Goal: Information Seeking & Learning: Learn about a topic

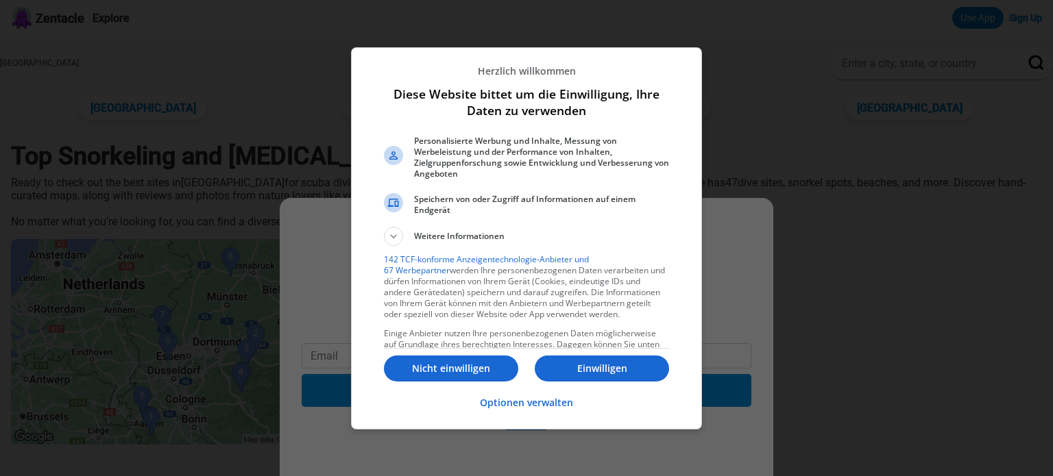
click at [706, 239] on div at bounding box center [526, 238] width 1053 height 476
click at [446, 367] on p "Nicht einwilligen" at bounding box center [451, 369] width 134 height 14
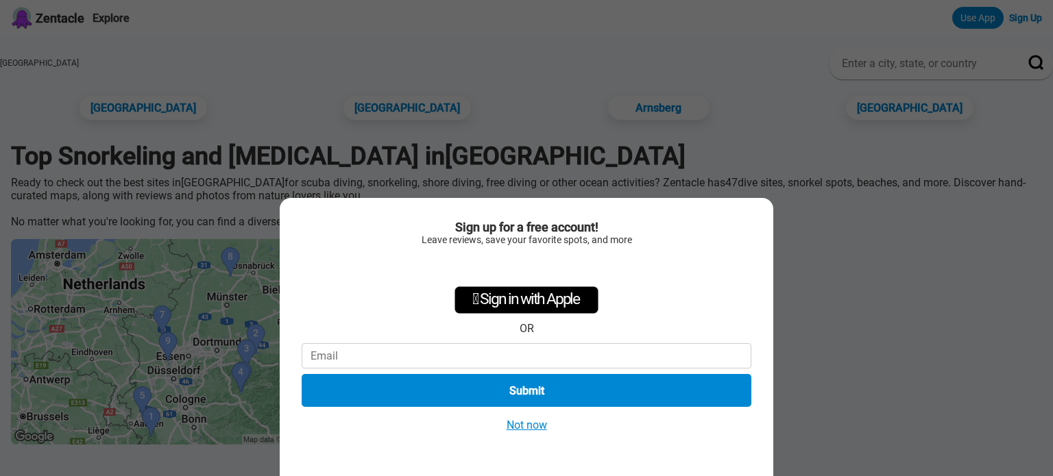
click at [543, 430] on button "Not now" at bounding box center [526, 425] width 49 height 14
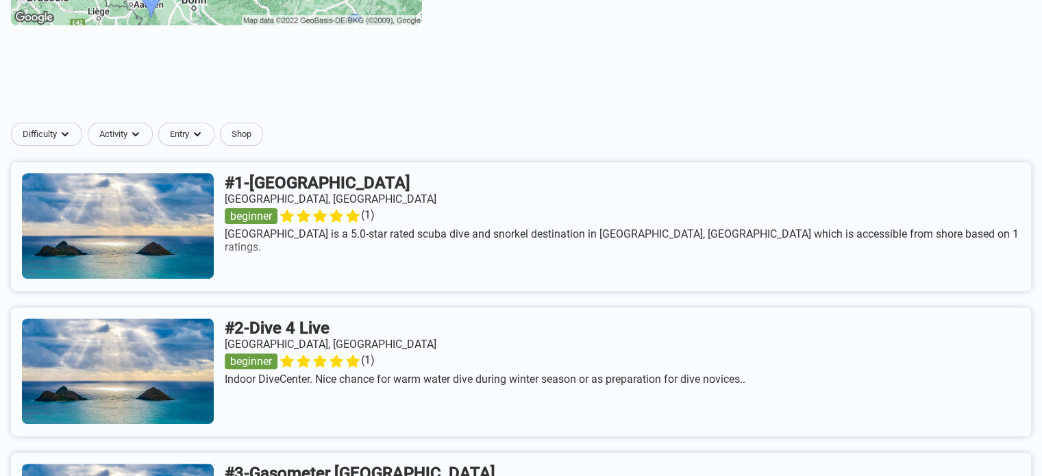
scroll to position [411, 0]
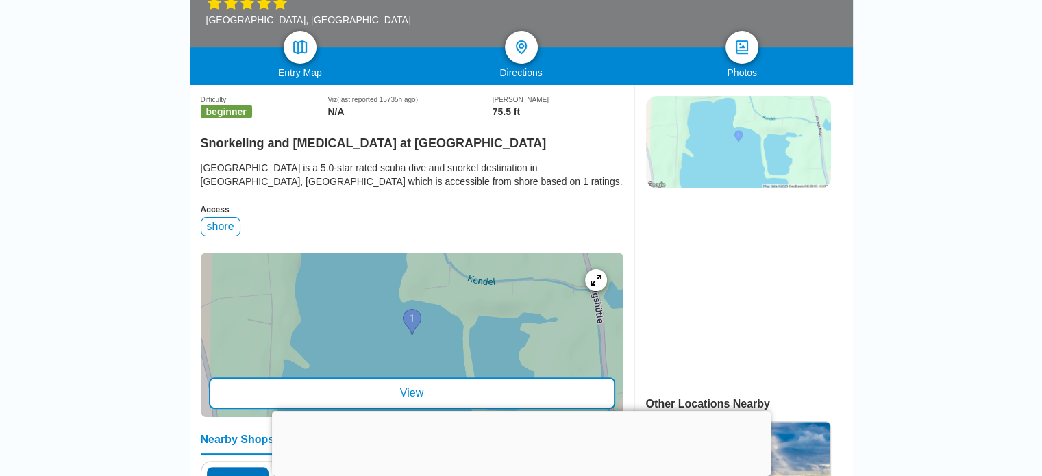
scroll to position [274, 0]
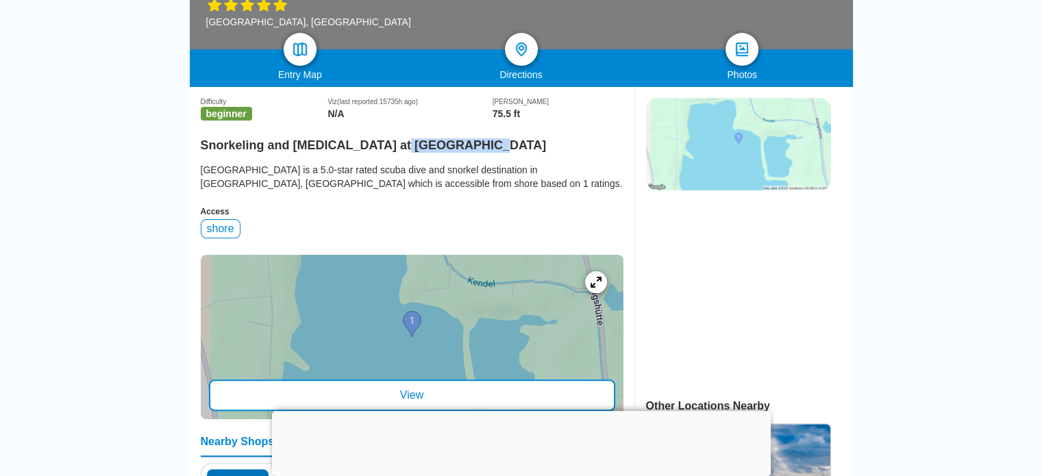
drag, startPoint x: 392, startPoint y: 151, endPoint x: 496, endPoint y: 147, distance: 104.3
click at [496, 147] on h2 "Snorkeling and Scuba Diving at Königshüttesee" at bounding box center [412, 141] width 423 height 23
drag, startPoint x: 496, startPoint y: 147, endPoint x: 415, endPoint y: 147, distance: 80.9
click at [415, 147] on h2 "Snorkeling and Scuba Diving at Königshüttesee" at bounding box center [412, 141] width 423 height 23
